Goal: Information Seeking & Learning: Learn about a topic

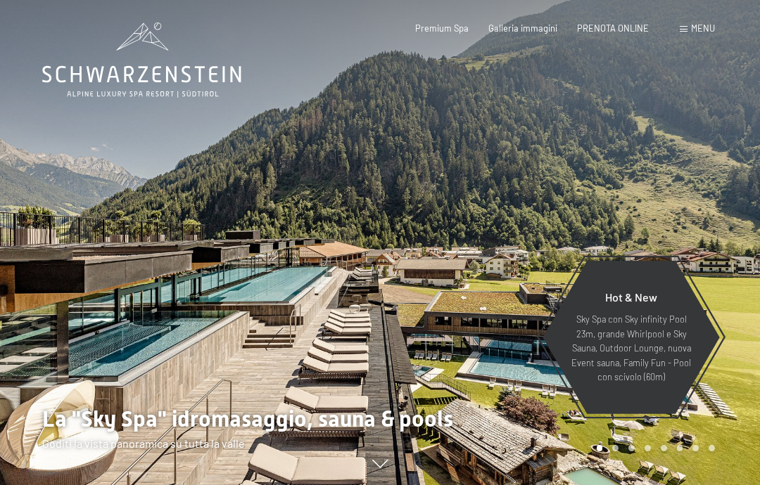
click at [523, 27] on span "Galleria immagini" at bounding box center [522, 28] width 69 height 11
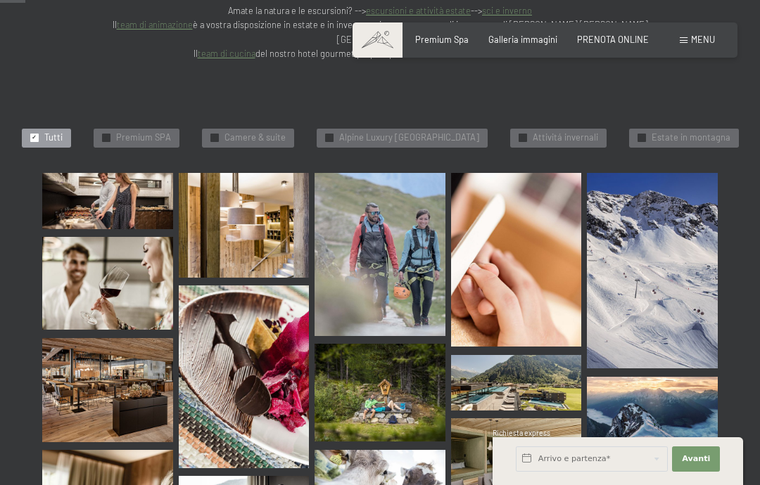
scroll to position [359, 0]
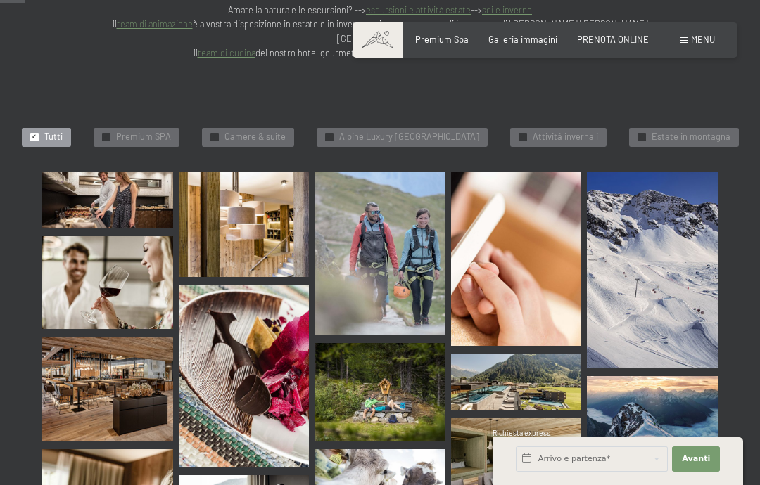
click at [81, 362] on img at bounding box center [107, 390] width 131 height 104
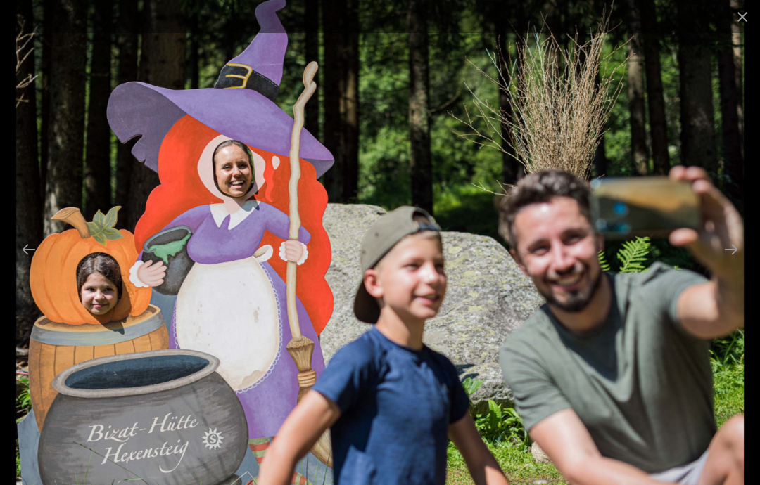
click at [730, 20] on button "Close gallery" at bounding box center [742, 16] width 35 height 33
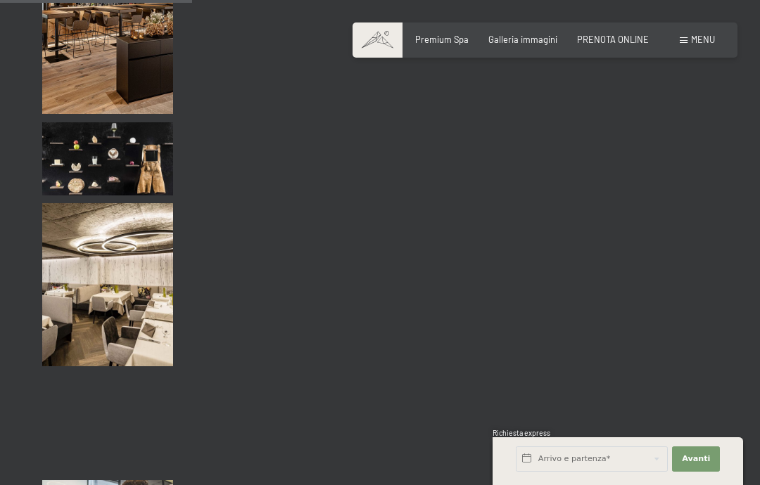
scroll to position [2706, 0]
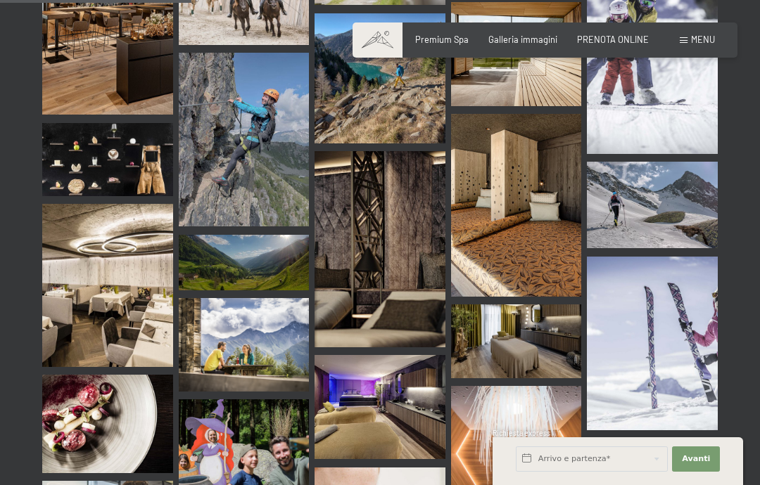
click at [493, 193] on img at bounding box center [516, 205] width 131 height 183
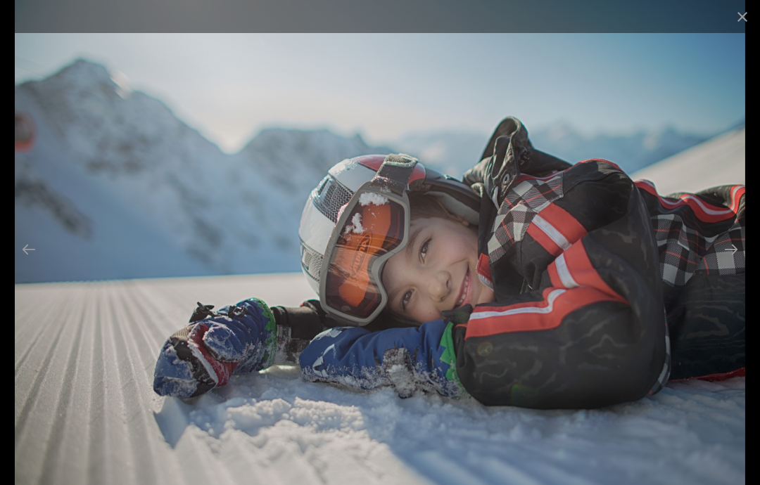
click at [739, 15] on button "Close gallery" at bounding box center [742, 16] width 35 height 33
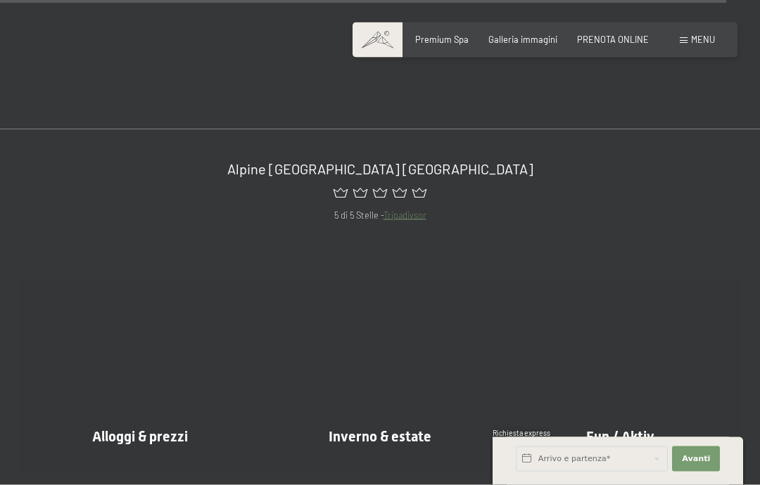
scroll to position [10362, 0]
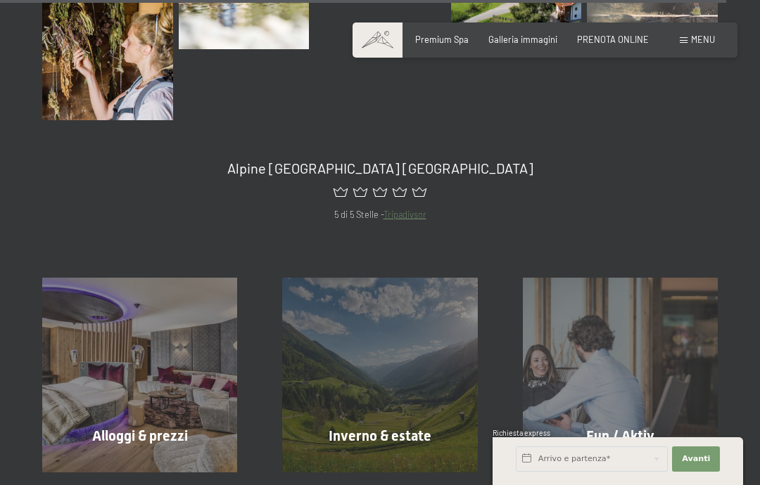
click at [519, 34] on span "Galleria immagini" at bounding box center [522, 39] width 69 height 11
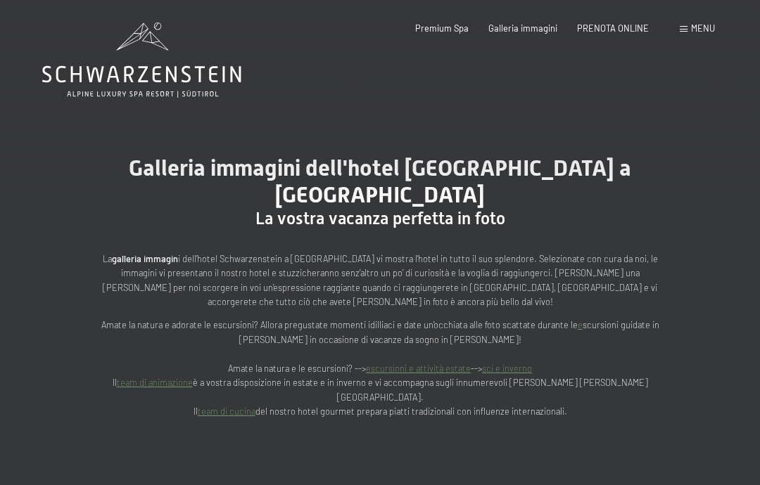
click at [703, 32] on span "Menu" at bounding box center [703, 28] width 24 height 11
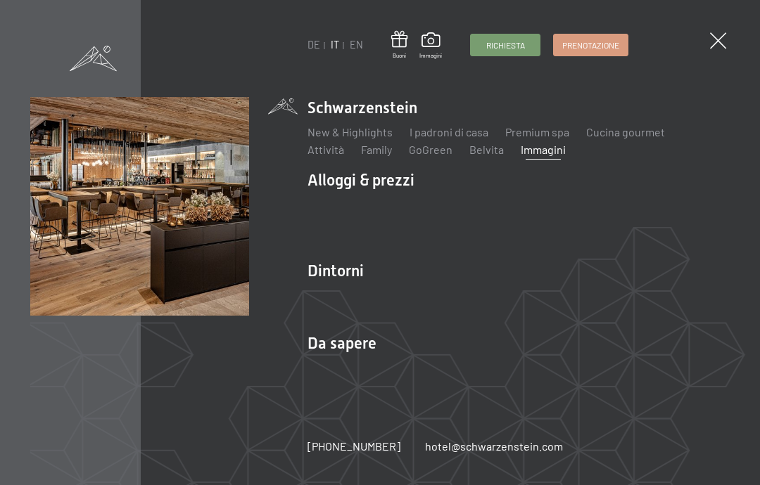
click at [324, 341] on img at bounding box center [173, 173] width 347 height 347
click at [329, 343] on img at bounding box center [173, 173] width 347 height 347
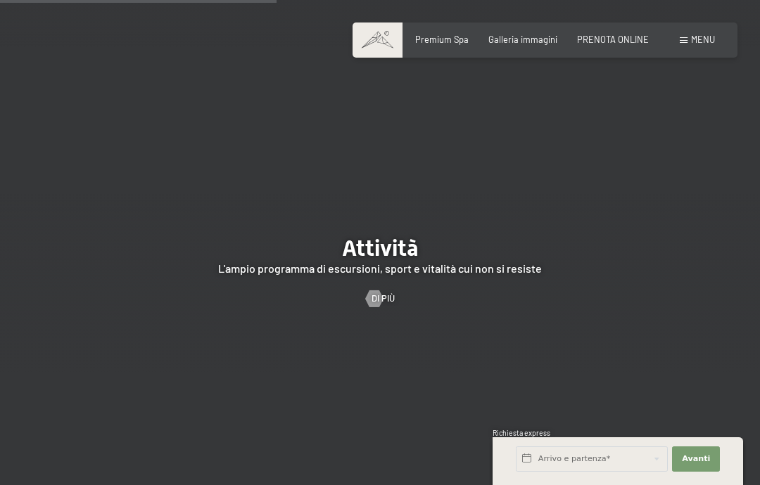
scroll to position [2186, 0]
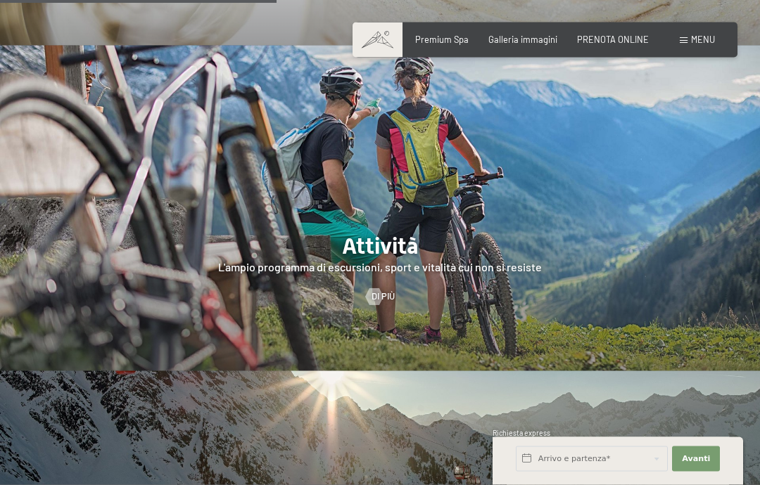
click at [186, 270] on div at bounding box center [380, 208] width 760 height 325
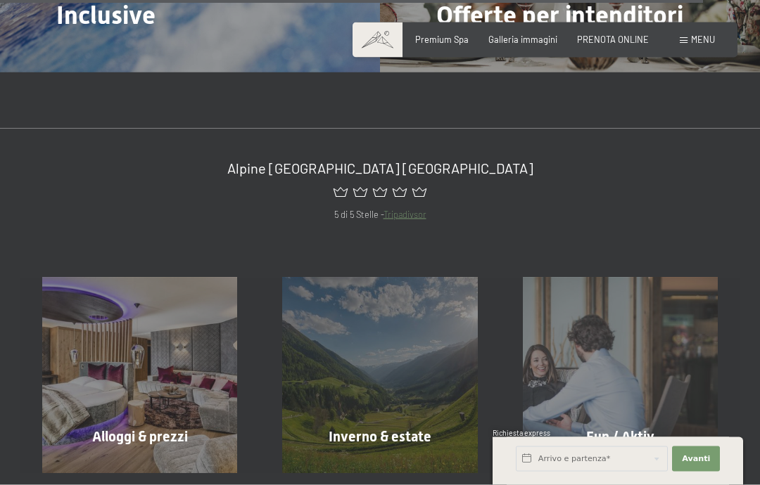
scroll to position [5240, 0]
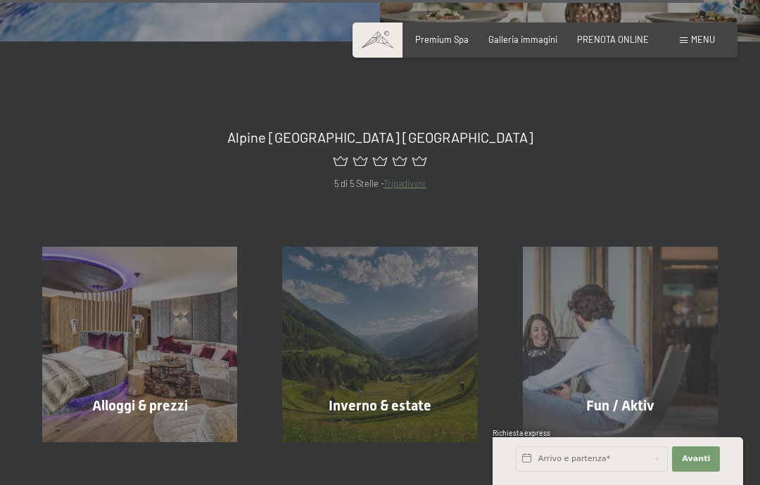
click at [657, 396] on div "Fun / Aktiv" at bounding box center [620, 406] width 240 height 20
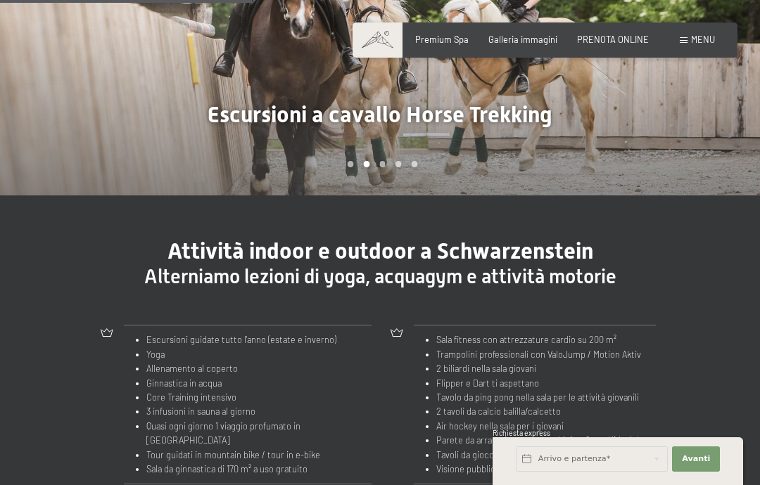
scroll to position [1053, 0]
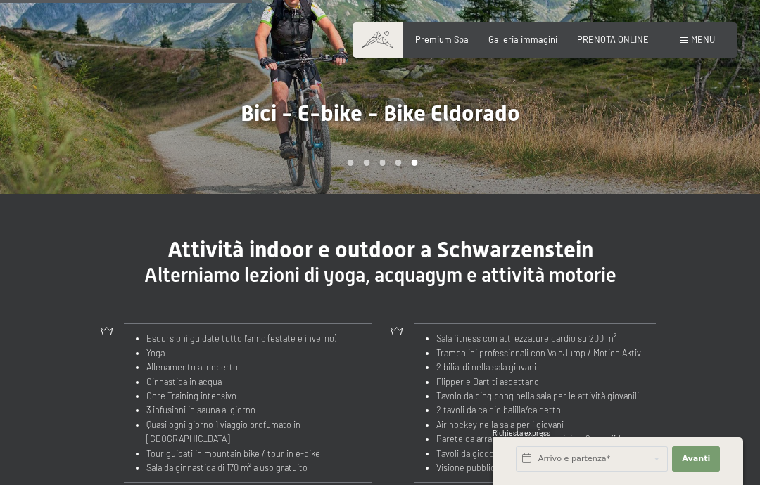
click at [124, 370] on td "Escursioni guidate tutto l'anno (estate e inverno) Yoga Allenamento al coperto …" at bounding box center [236, 403] width 224 height 159
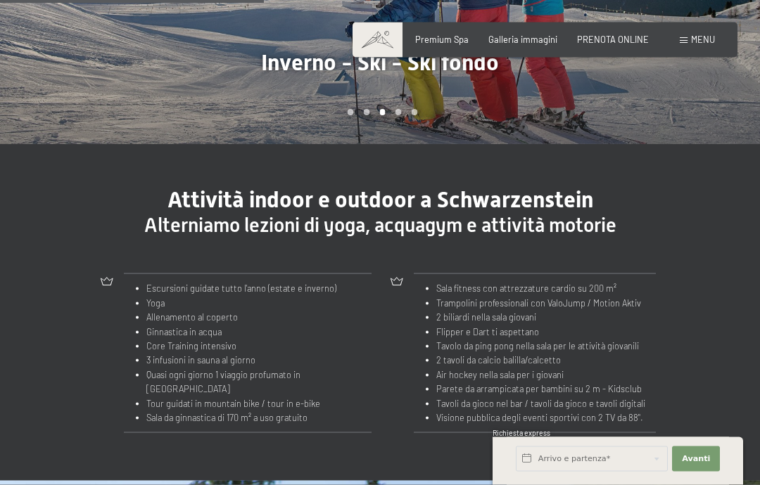
scroll to position [1104, 0]
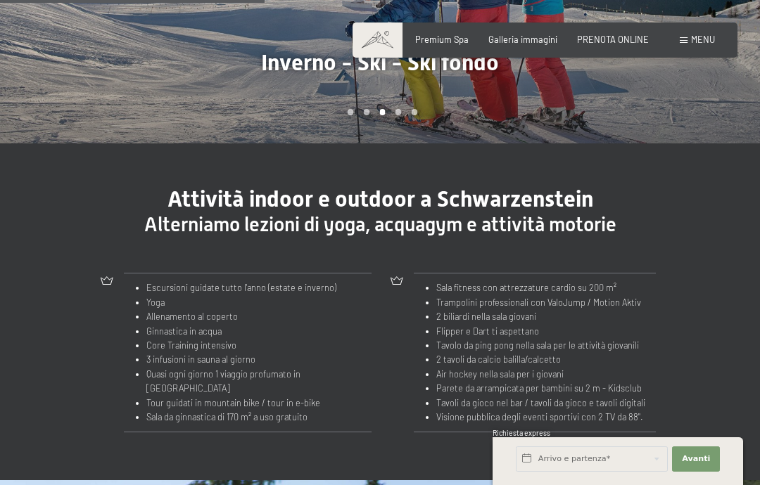
click at [464, 367] on li "Air hockey nella sala per i giovani" at bounding box center [540, 374] width 209 height 14
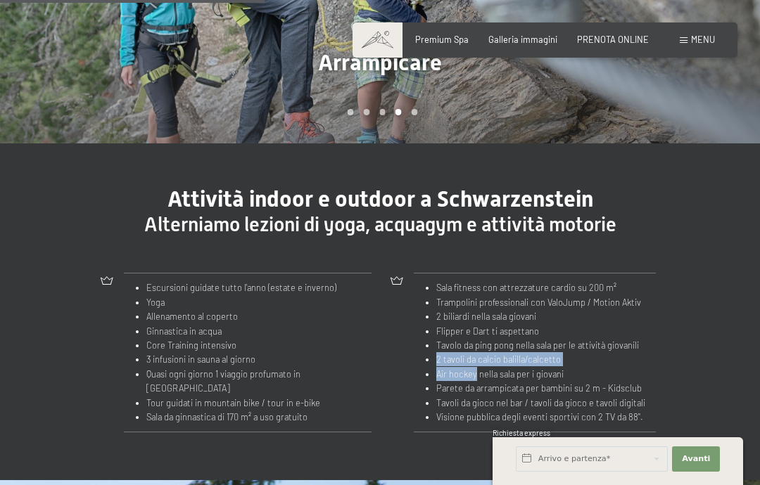
click at [579, 367] on li "Air hockey nella sala per i giovani" at bounding box center [540, 374] width 209 height 14
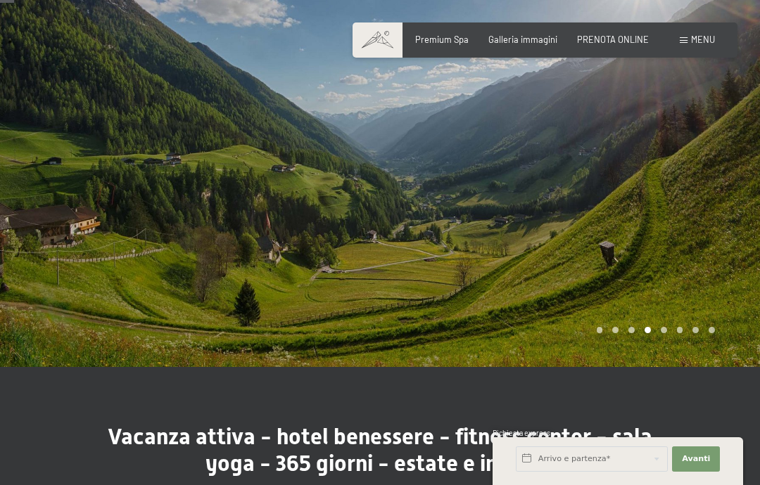
scroll to position [0, 0]
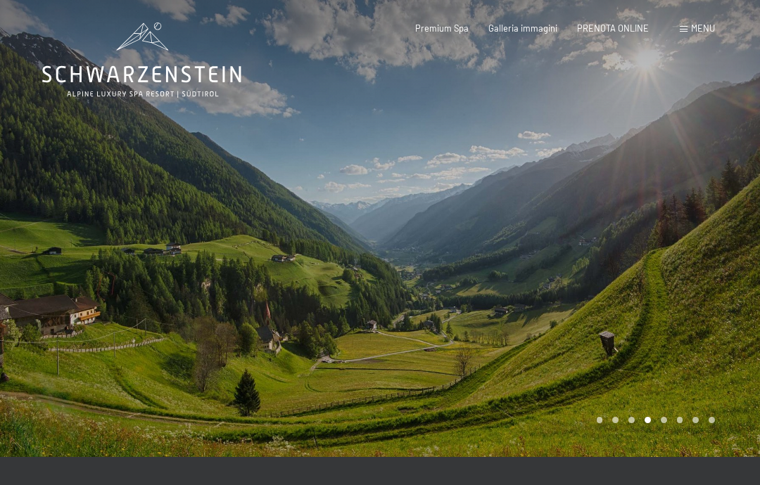
click at [451, 32] on div "Premium Spa" at bounding box center [441, 29] width 53 height 13
